Goal: Find specific page/section: Find specific page/section

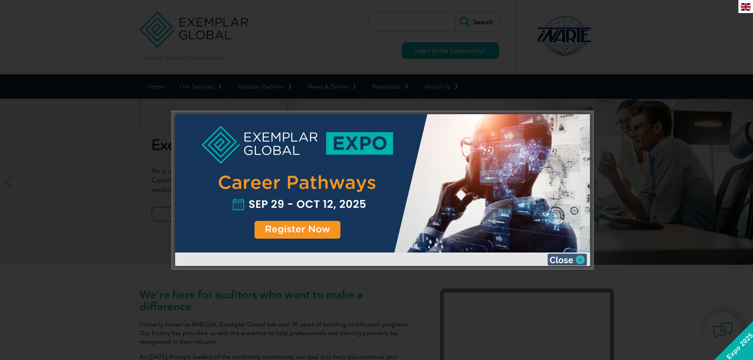
click at [559, 259] on img at bounding box center [568, 260] width 40 height 12
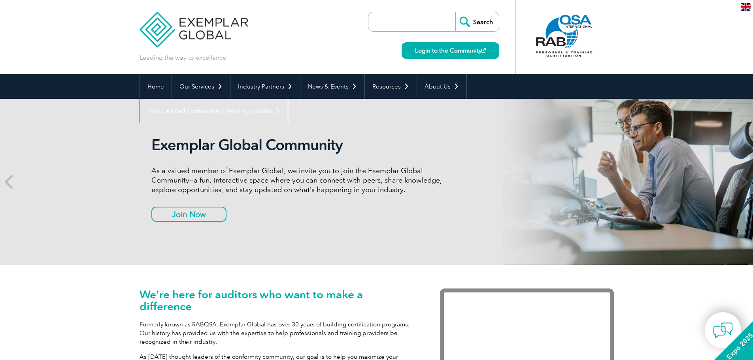
click at [408, 17] on input "search" at bounding box center [413, 21] width 83 height 19
click at [404, 20] on input "search" at bounding box center [413, 21] width 83 height 19
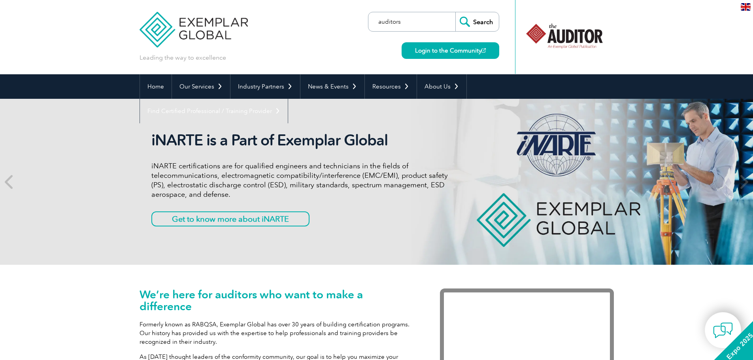
type input "auditors"
click at [455, 12] on input "Search" at bounding box center [476, 21] width 43 height 19
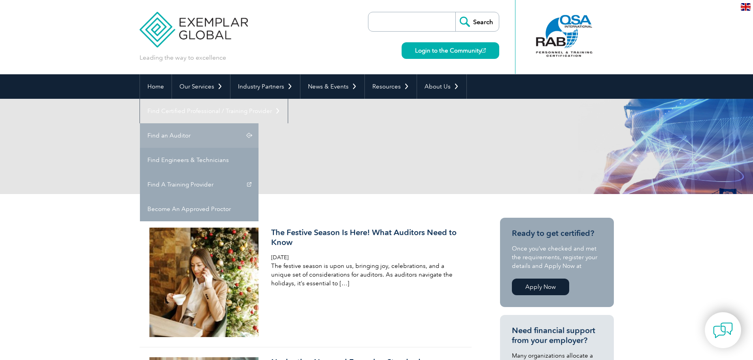
click at [259, 123] on link "Find an Auditor" at bounding box center [199, 135] width 119 height 25
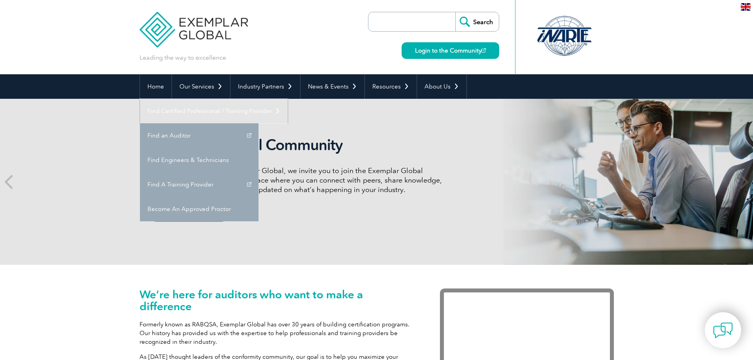
click at [288, 99] on link "Find Certified Professional / Training Provider" at bounding box center [214, 111] width 148 height 25
click at [259, 123] on link "Find an Auditor" at bounding box center [199, 135] width 119 height 25
